Goal: Find specific page/section: Find specific page/section

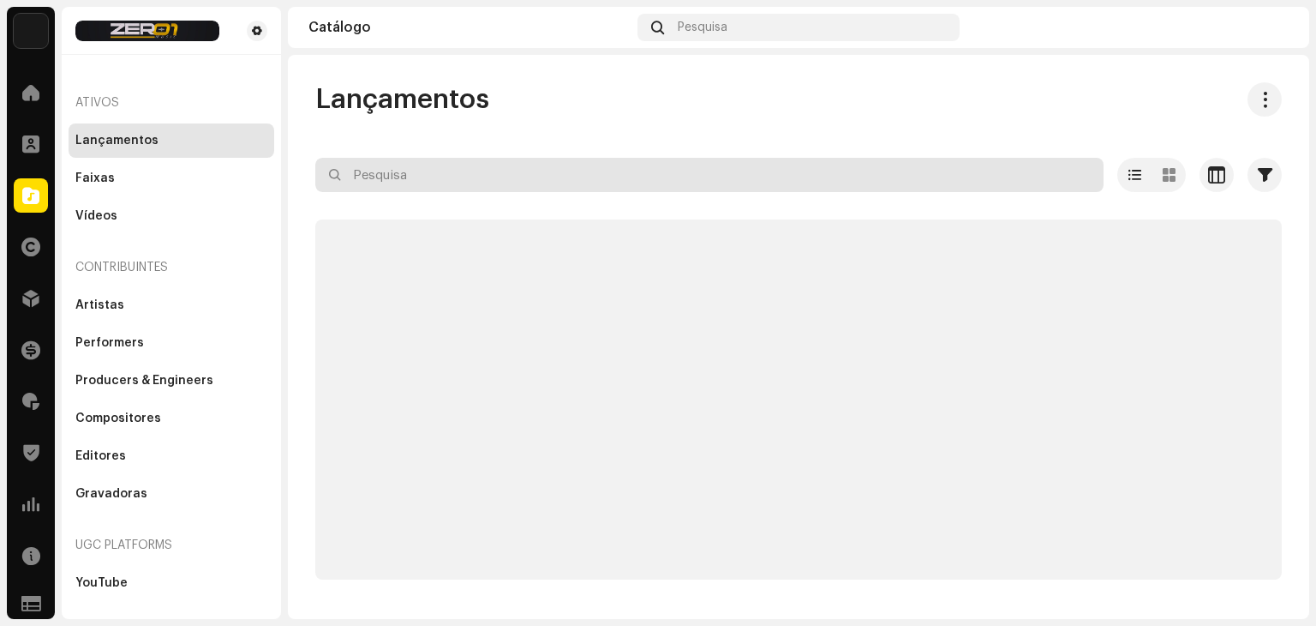
click at [418, 179] on input "text" at bounding box center [709, 175] width 788 height 34
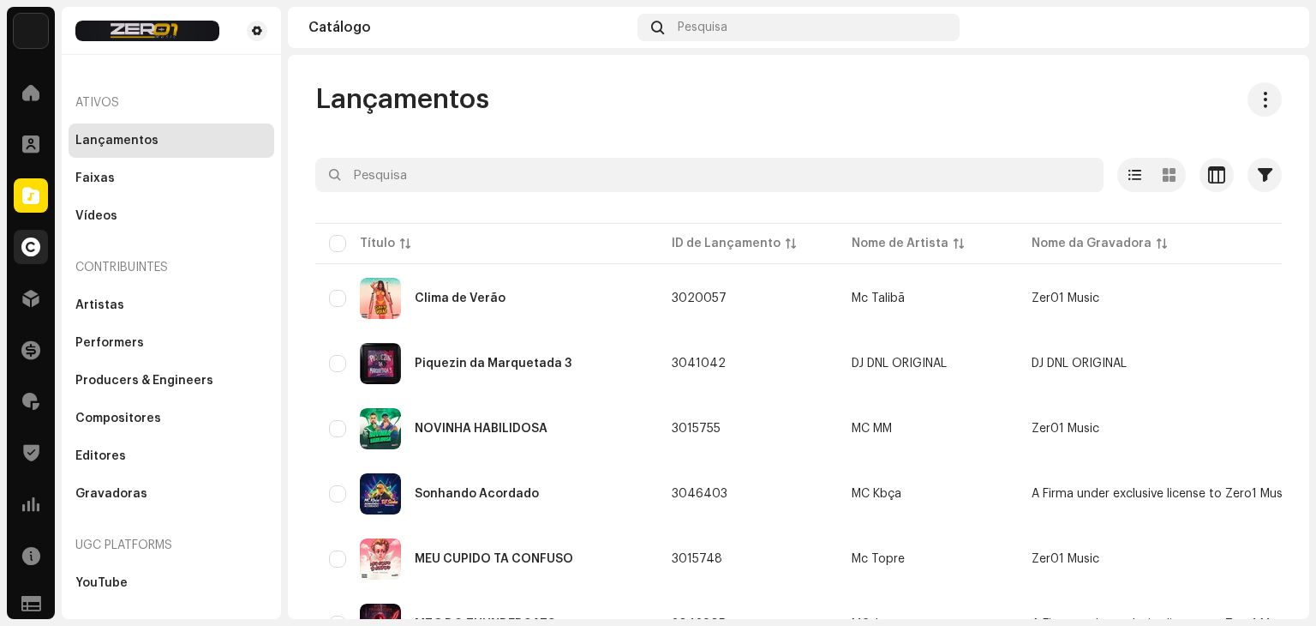
click at [16, 242] on div at bounding box center [31, 247] width 34 height 34
click at [37, 249] on span at bounding box center [30, 247] width 19 height 14
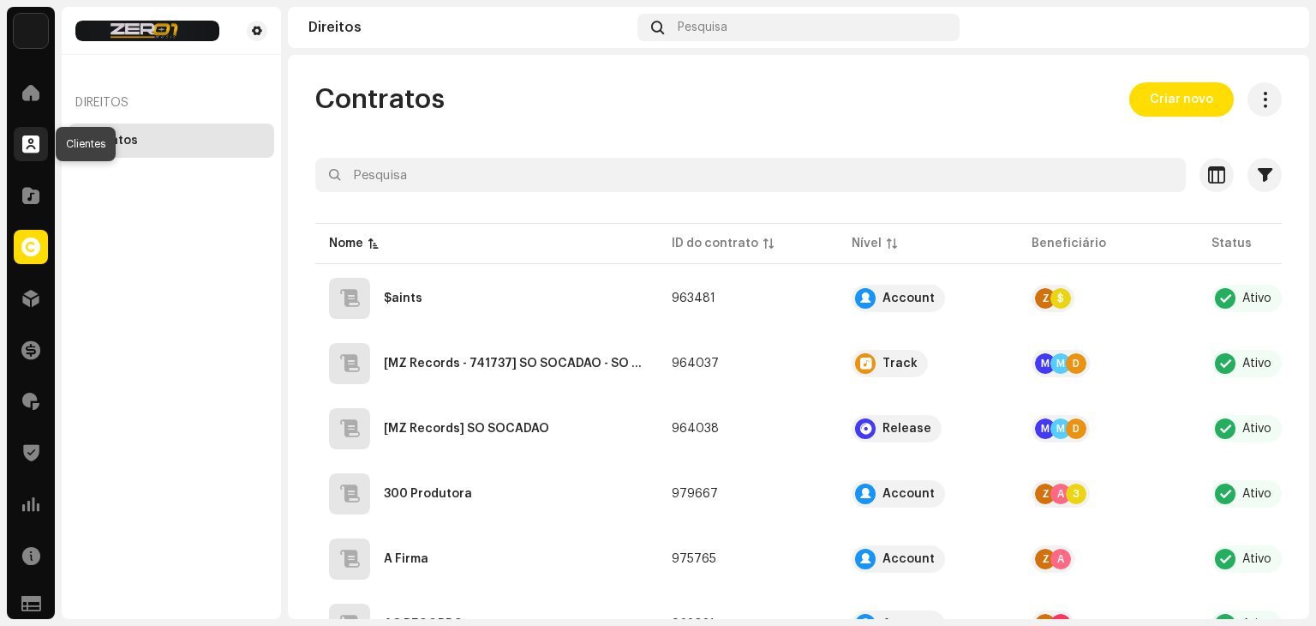
click at [38, 145] on span at bounding box center [30, 144] width 17 height 14
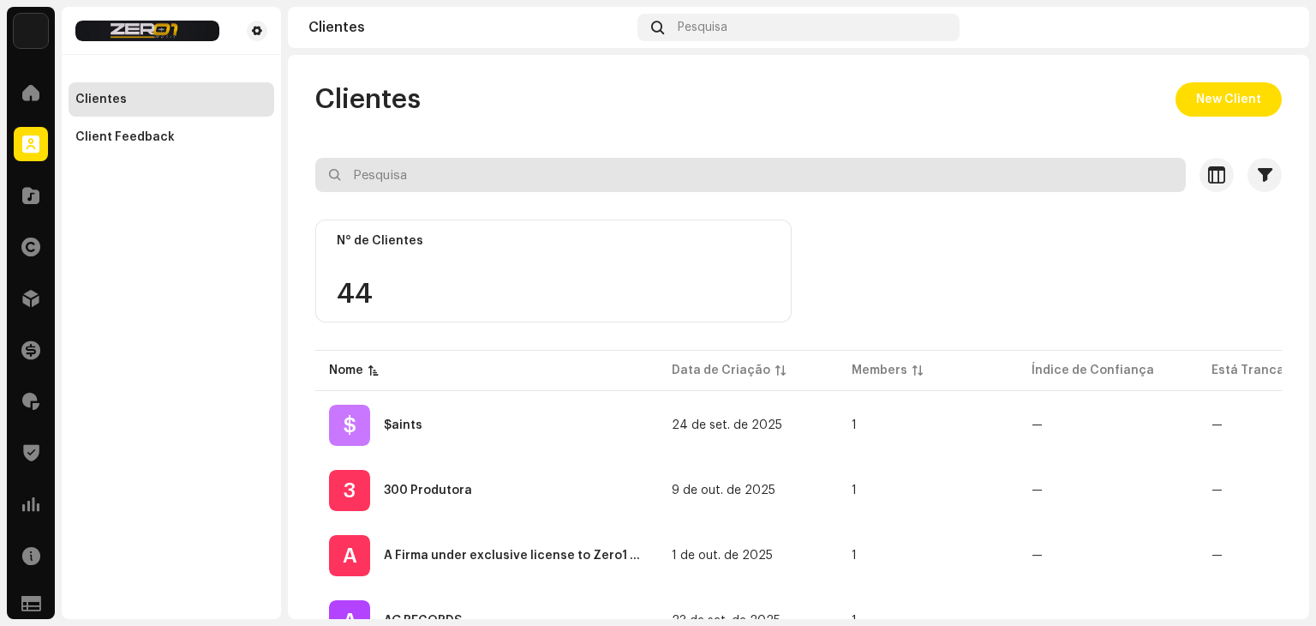
click at [441, 173] on input "text" at bounding box center [750, 175] width 871 height 34
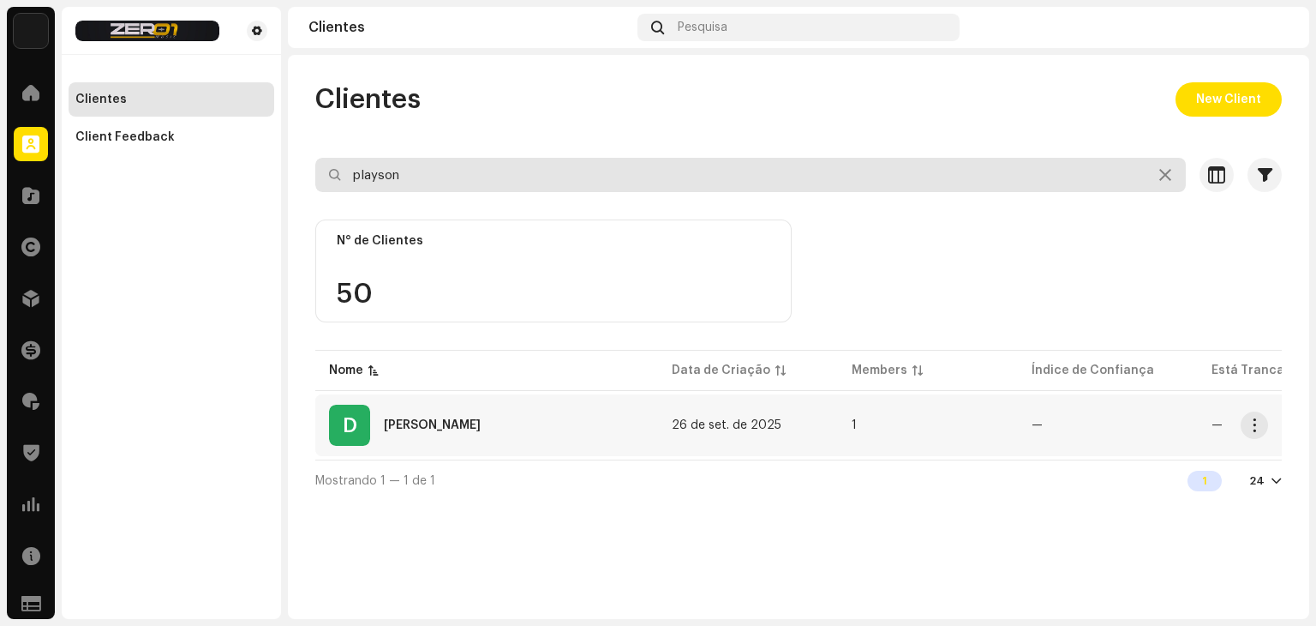
type input "playson"
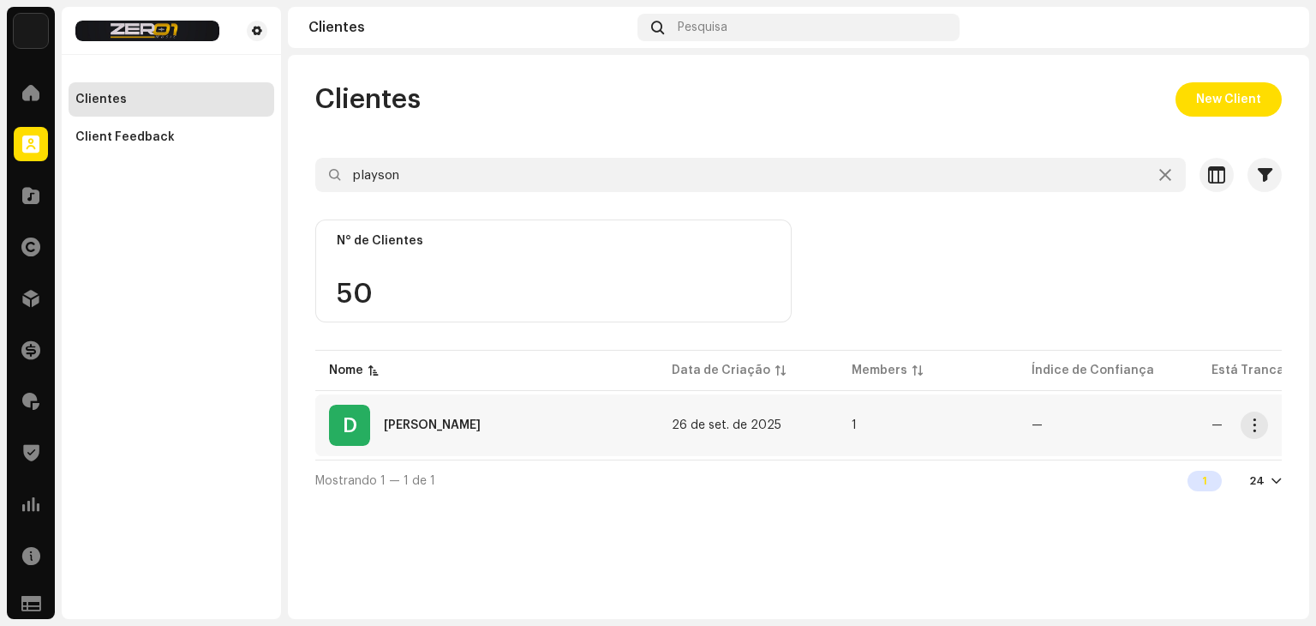
click at [495, 416] on div "D [PERSON_NAME]" at bounding box center [486, 425] width 315 height 41
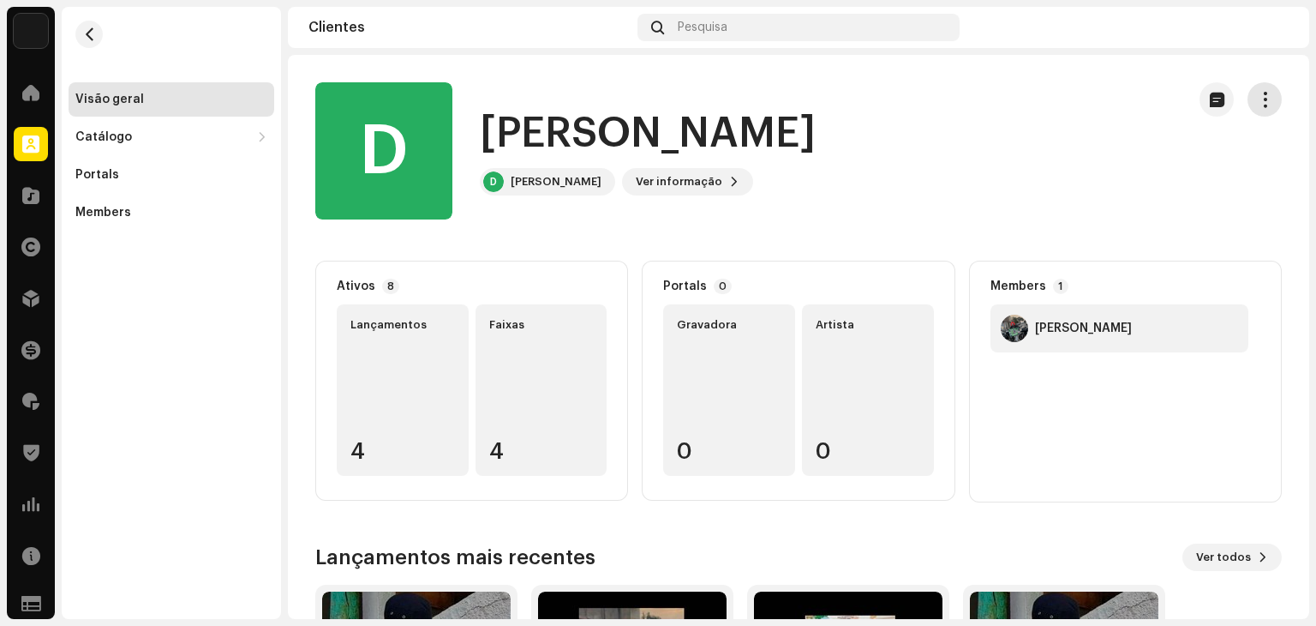
click at [1262, 101] on button "button" at bounding box center [1265, 99] width 34 height 34
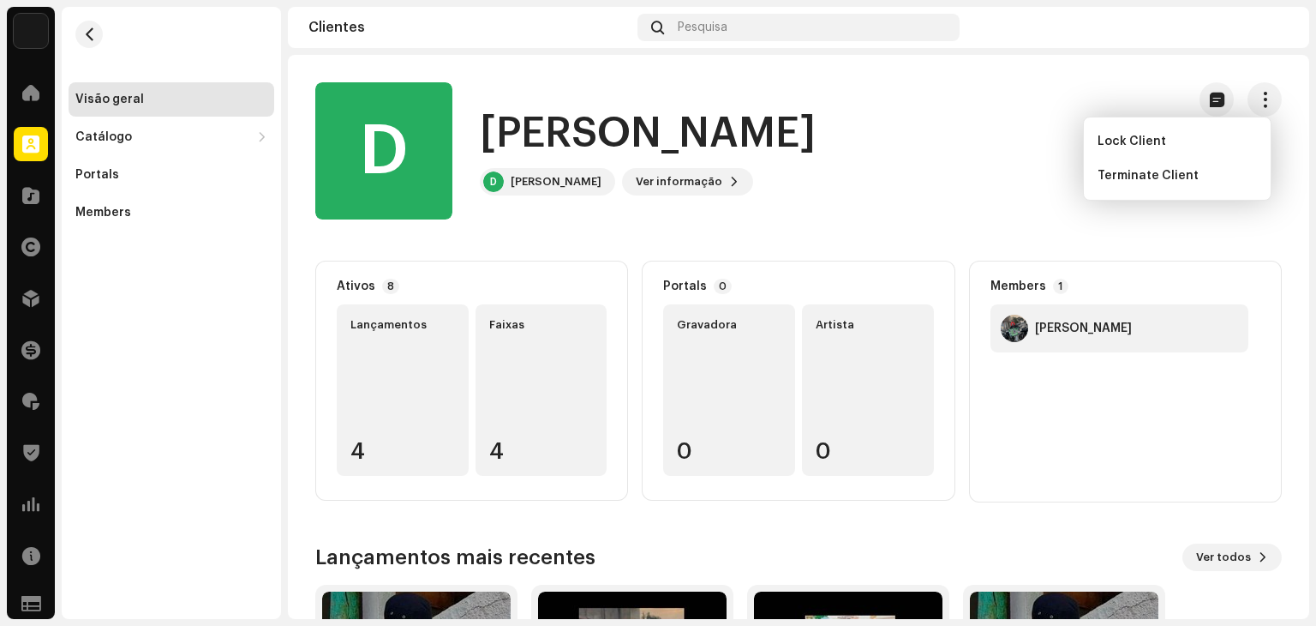
click at [840, 193] on div "D DJ PLAYSON D DJ PLAYSON Ver informação" at bounding box center [743, 150] width 857 height 137
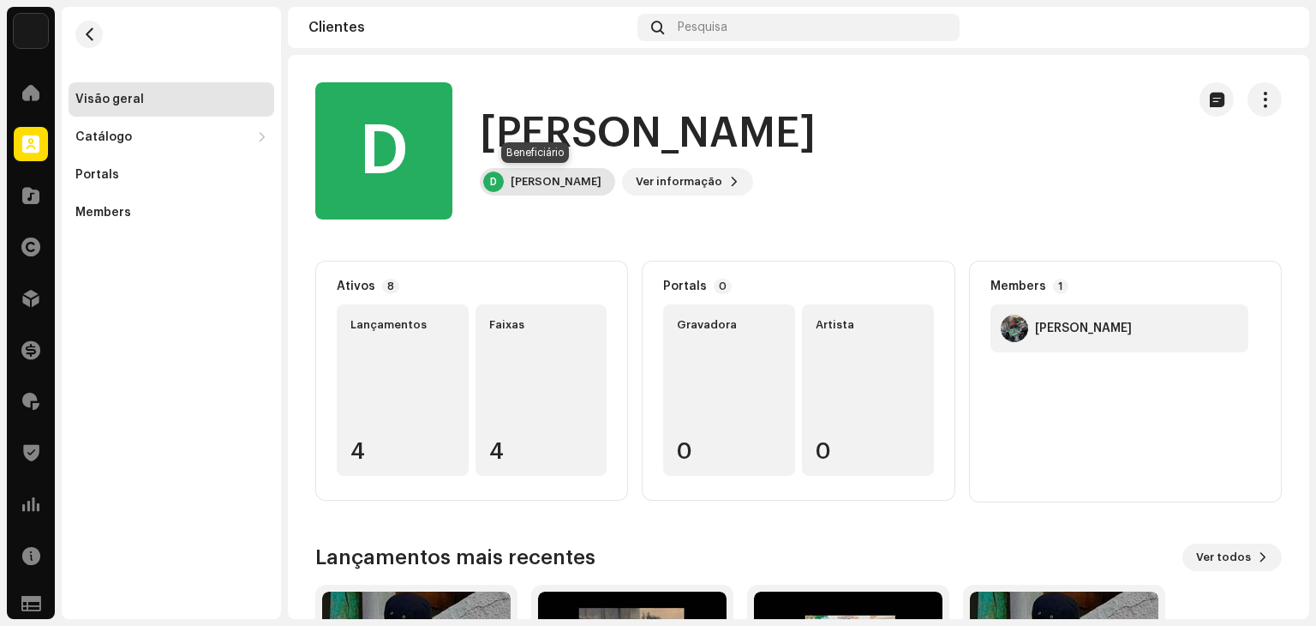
click at [557, 189] on div "D [PERSON_NAME]" at bounding box center [547, 181] width 135 height 27
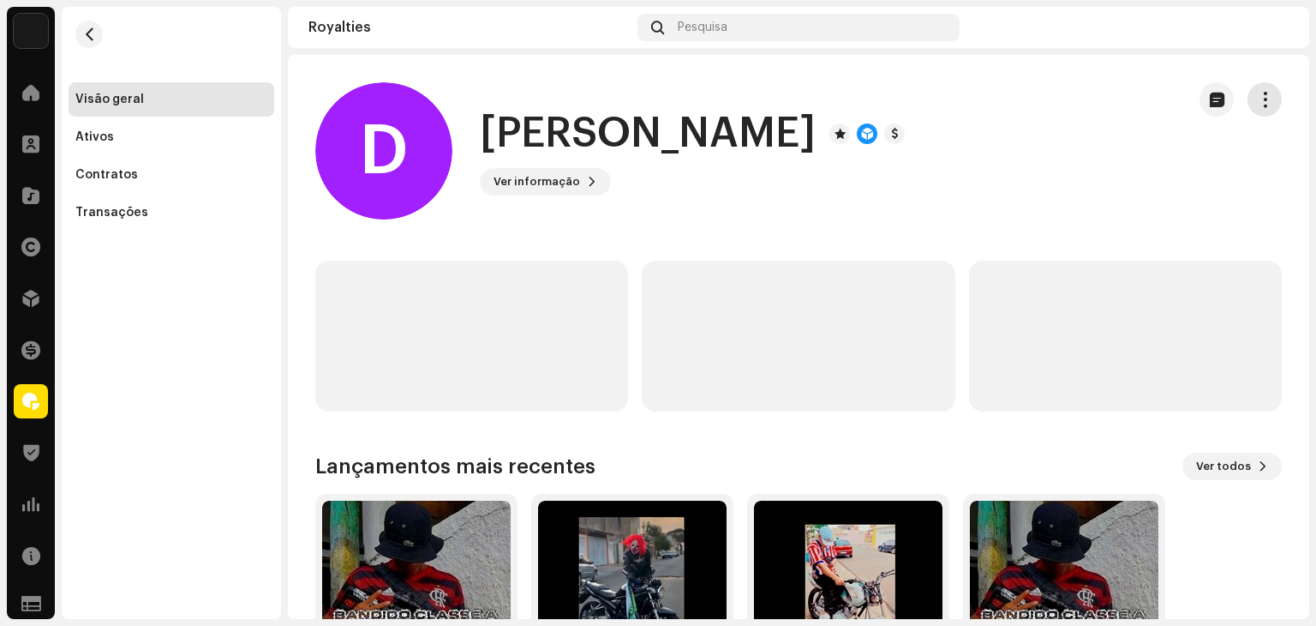
click at [1257, 97] on span "button" at bounding box center [1265, 100] width 16 height 14
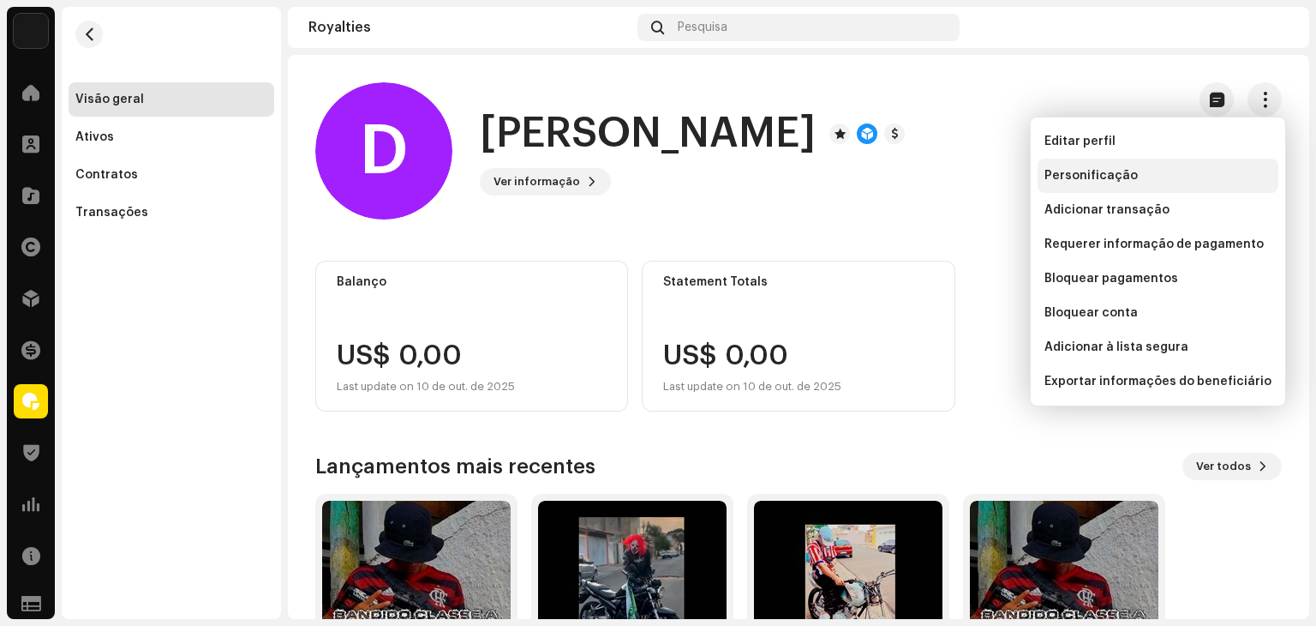
click at [1118, 180] on span "Personificação" at bounding box center [1091, 176] width 93 height 14
